Goal: Information Seeking & Learning: Learn about a topic

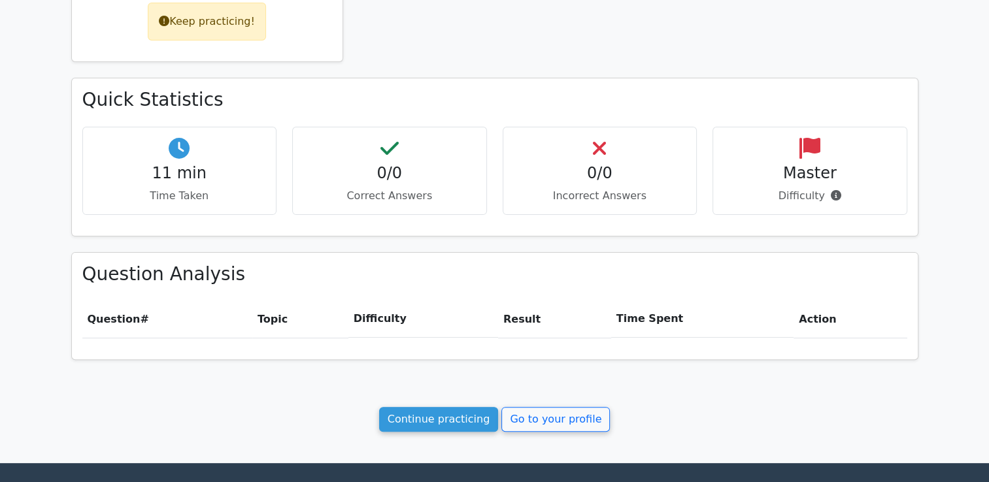
scroll to position [467, 0]
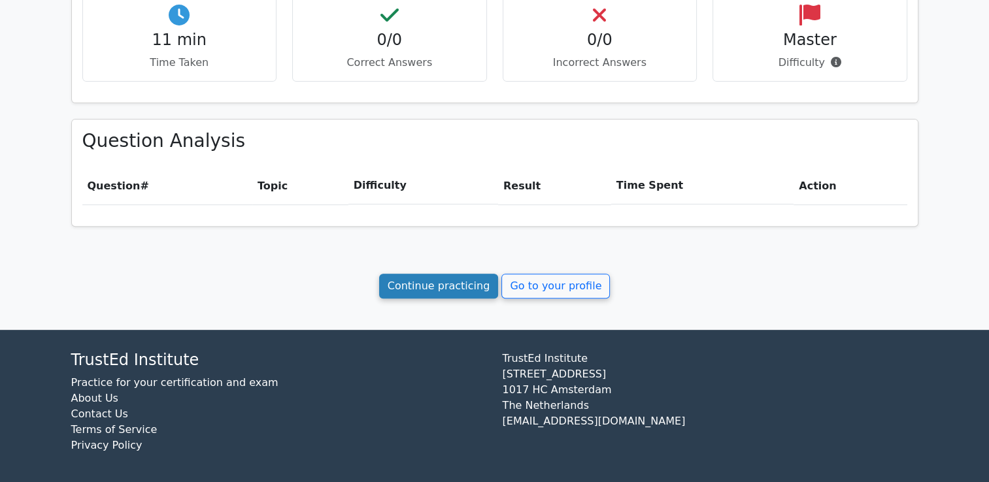
click at [442, 284] on link "Continue practicing" at bounding box center [439, 286] width 120 height 25
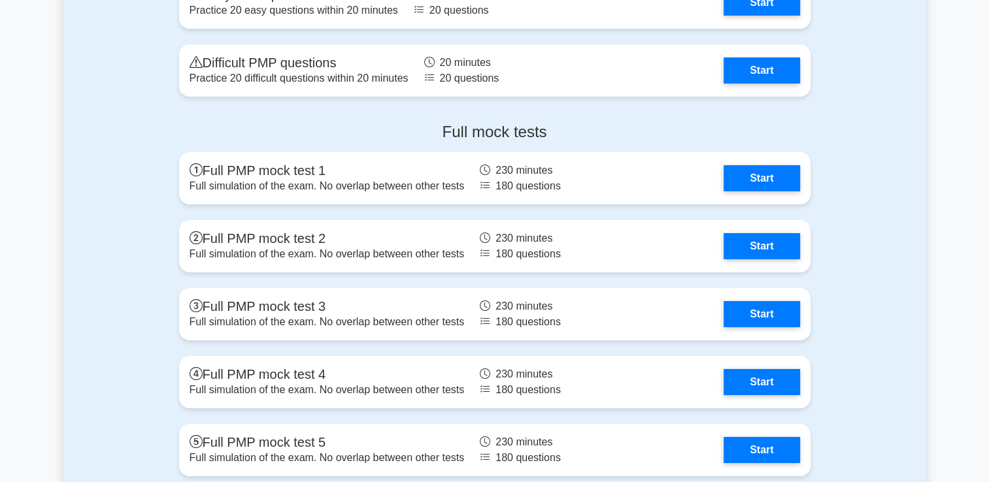
scroll to position [4297, 0]
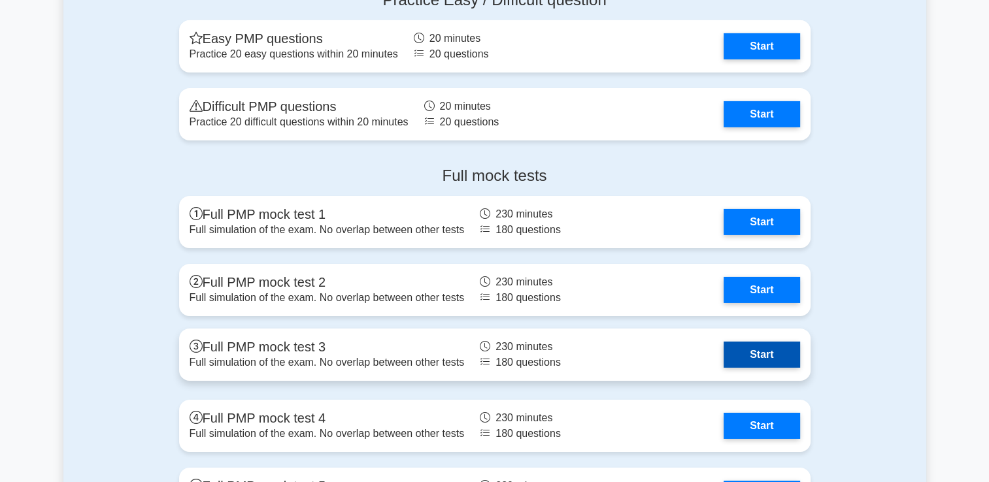
click at [747, 348] on link "Start" at bounding box center [761, 355] width 76 height 26
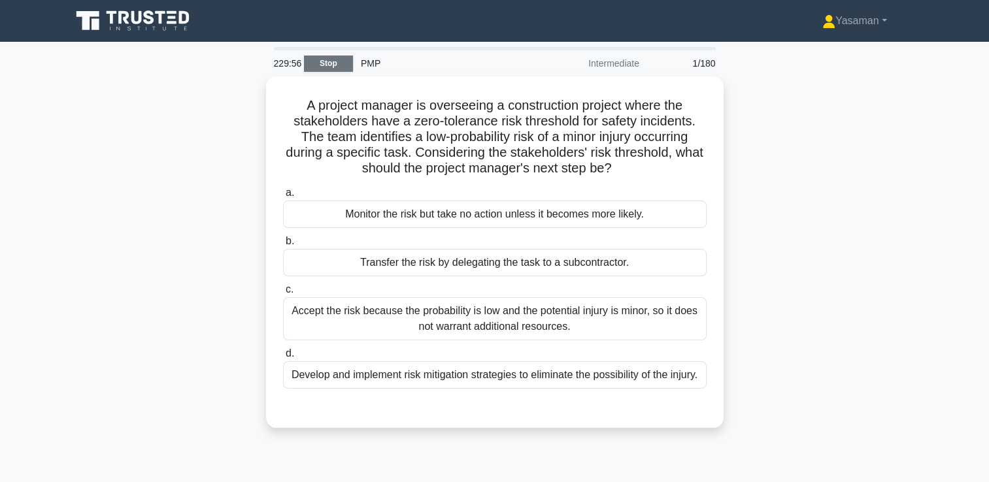
click at [347, 62] on link "Stop" at bounding box center [328, 64] width 49 height 16
click at [329, 63] on link "Stop" at bounding box center [328, 64] width 49 height 16
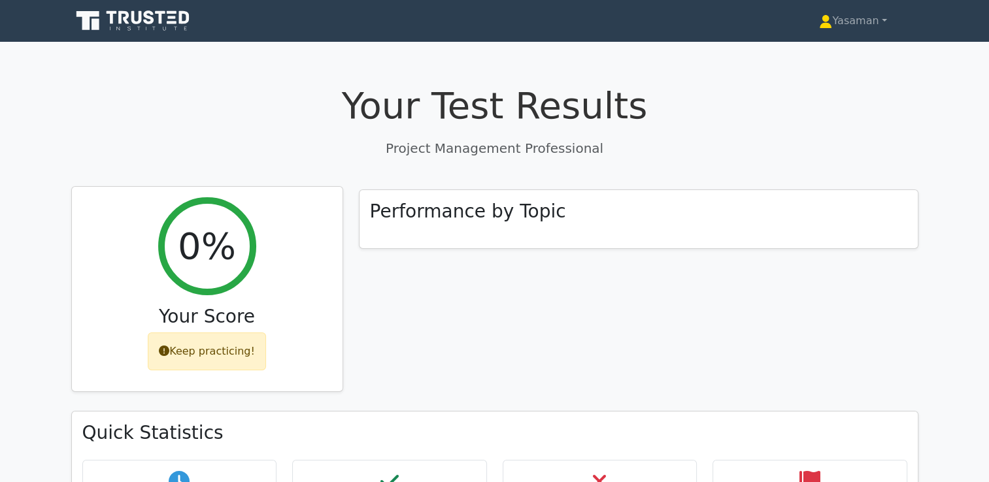
scroll to position [467, 0]
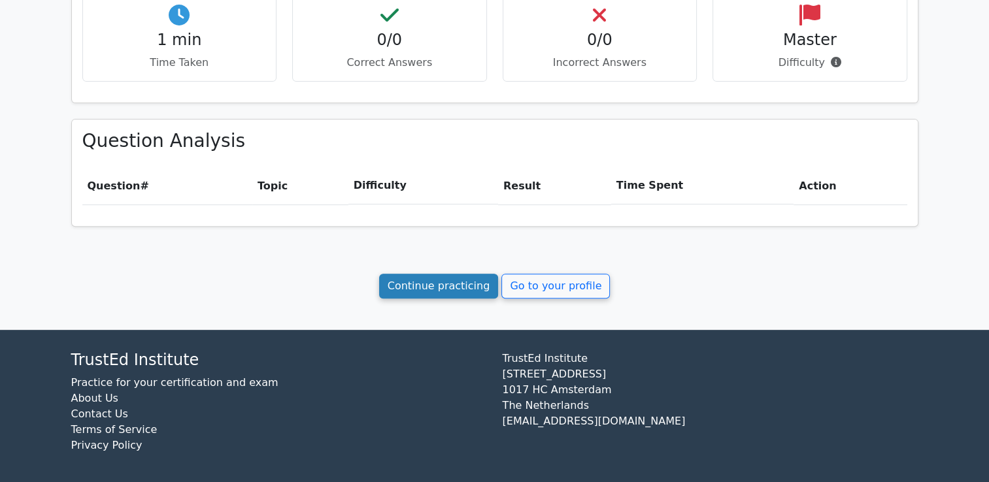
click at [415, 284] on link "Continue practicing" at bounding box center [439, 286] width 120 height 25
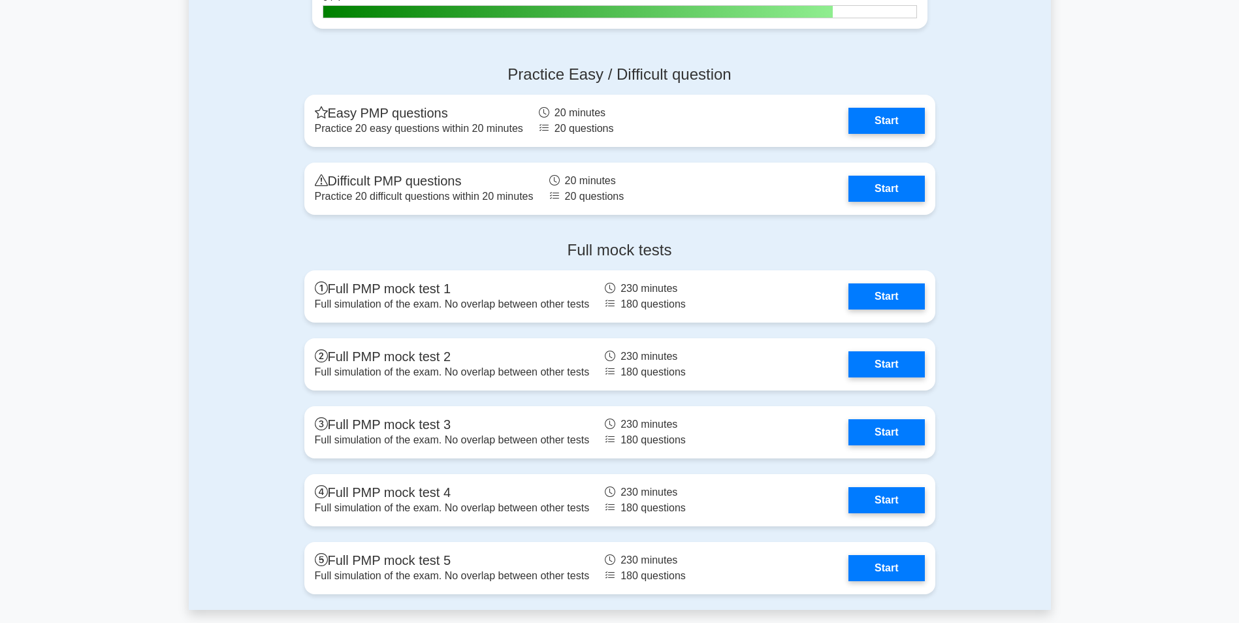
scroll to position [4415, 0]
